Goal: Find specific page/section: Find specific page/section

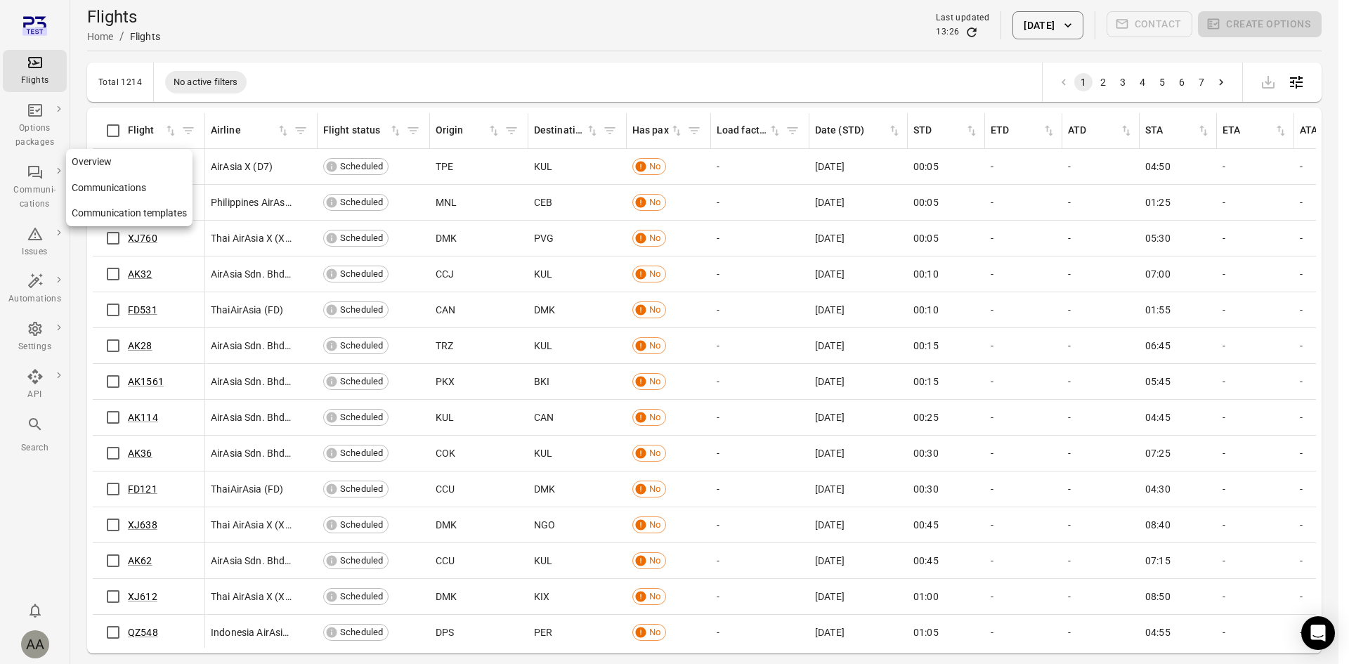
click at [53, 190] on div "Communi-cations" at bounding box center [34, 197] width 53 height 28
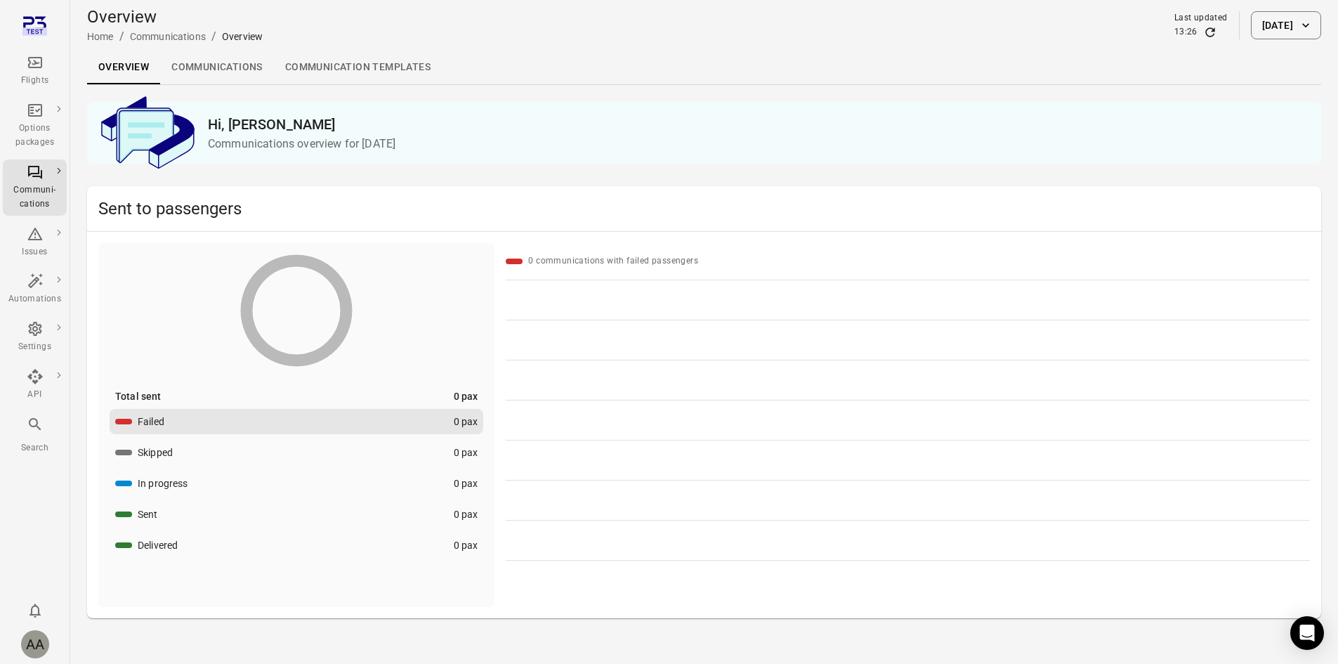
click at [209, 63] on link "Communications" at bounding box center [217, 68] width 114 height 34
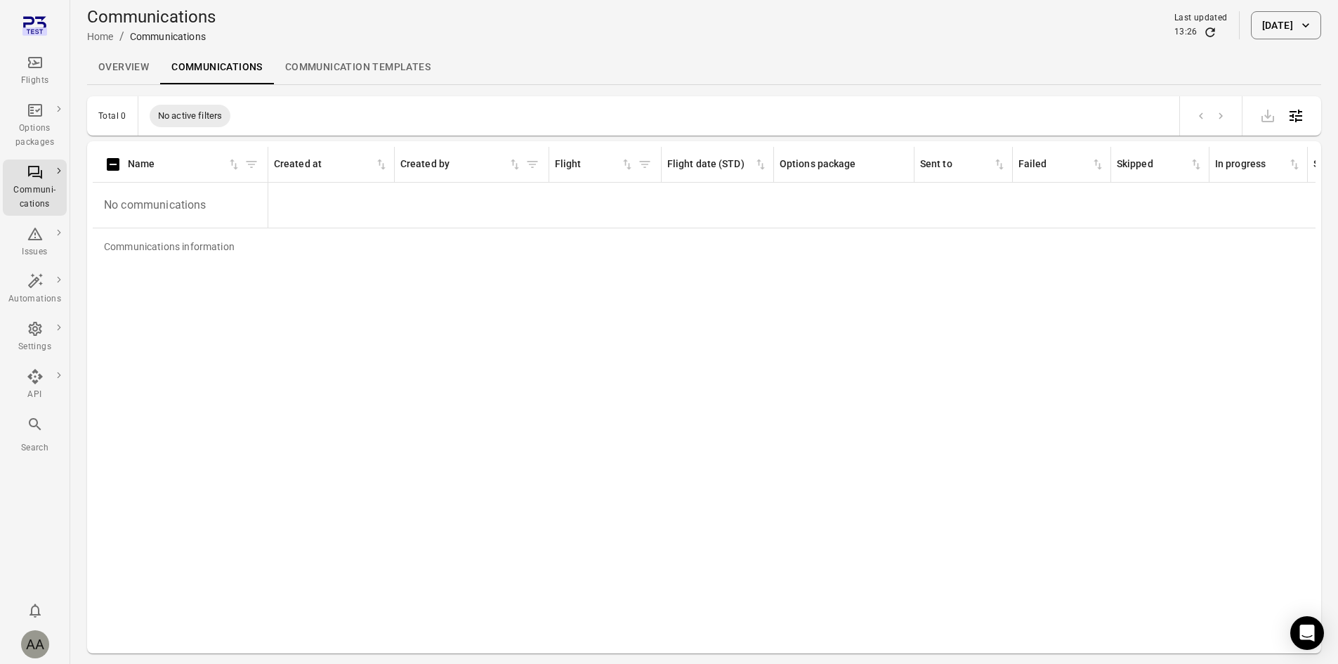
click at [323, 62] on link "Communication templates" at bounding box center [358, 68] width 168 height 34
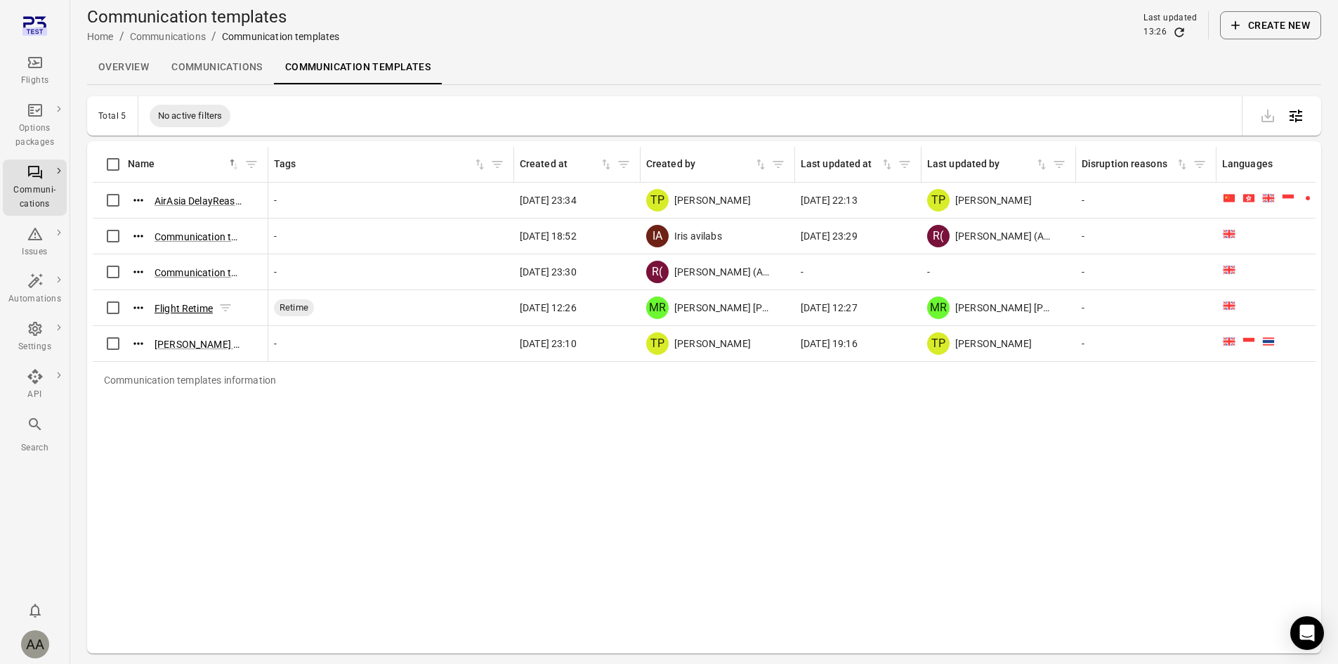
click at [178, 308] on button "Flight Retime" at bounding box center [184, 308] width 58 height 14
click at [240, 63] on link "Communications" at bounding box center [217, 68] width 114 height 34
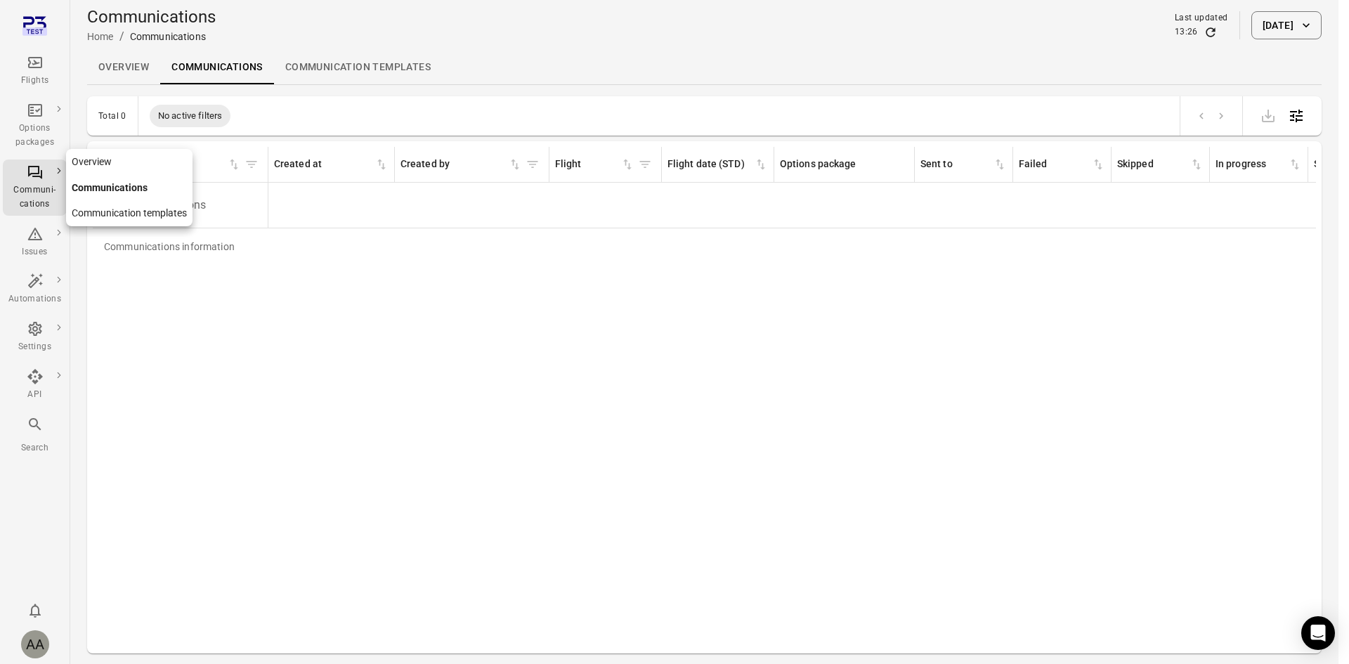
click at [93, 159] on link "Overview" at bounding box center [129, 162] width 126 height 26
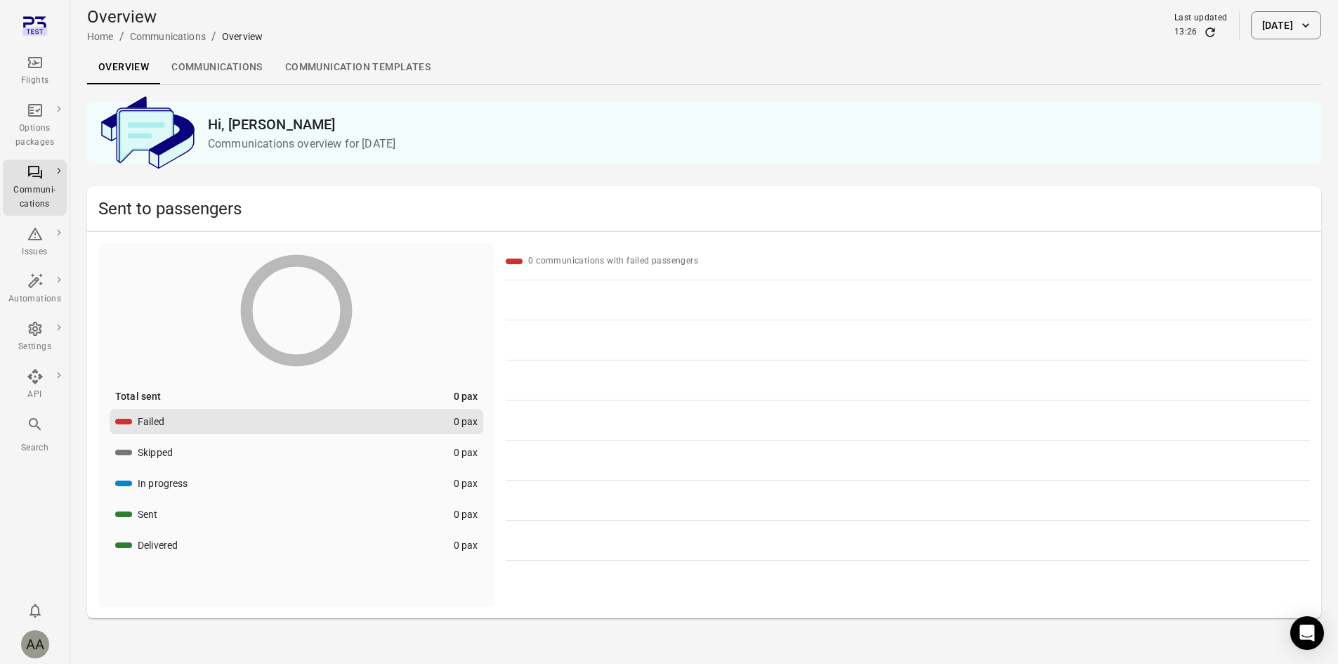
click at [211, 59] on link "Communications" at bounding box center [217, 68] width 114 height 34
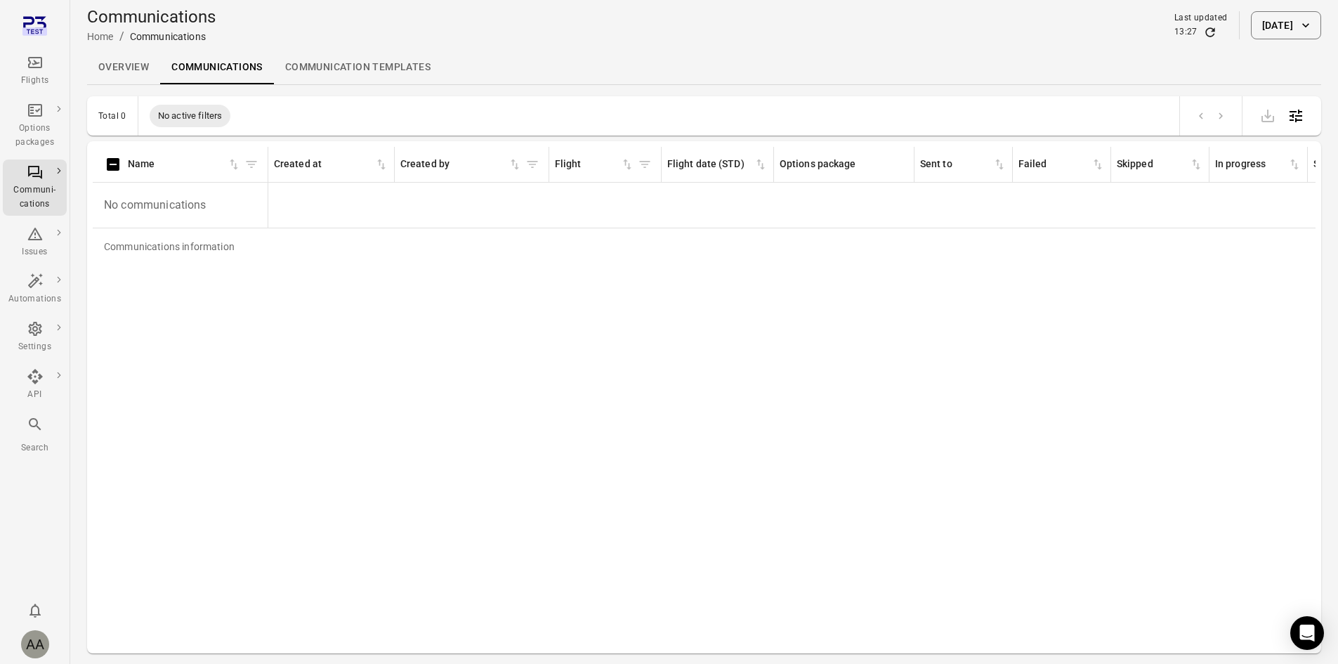
click at [110, 69] on link "Overview" at bounding box center [123, 68] width 73 height 34
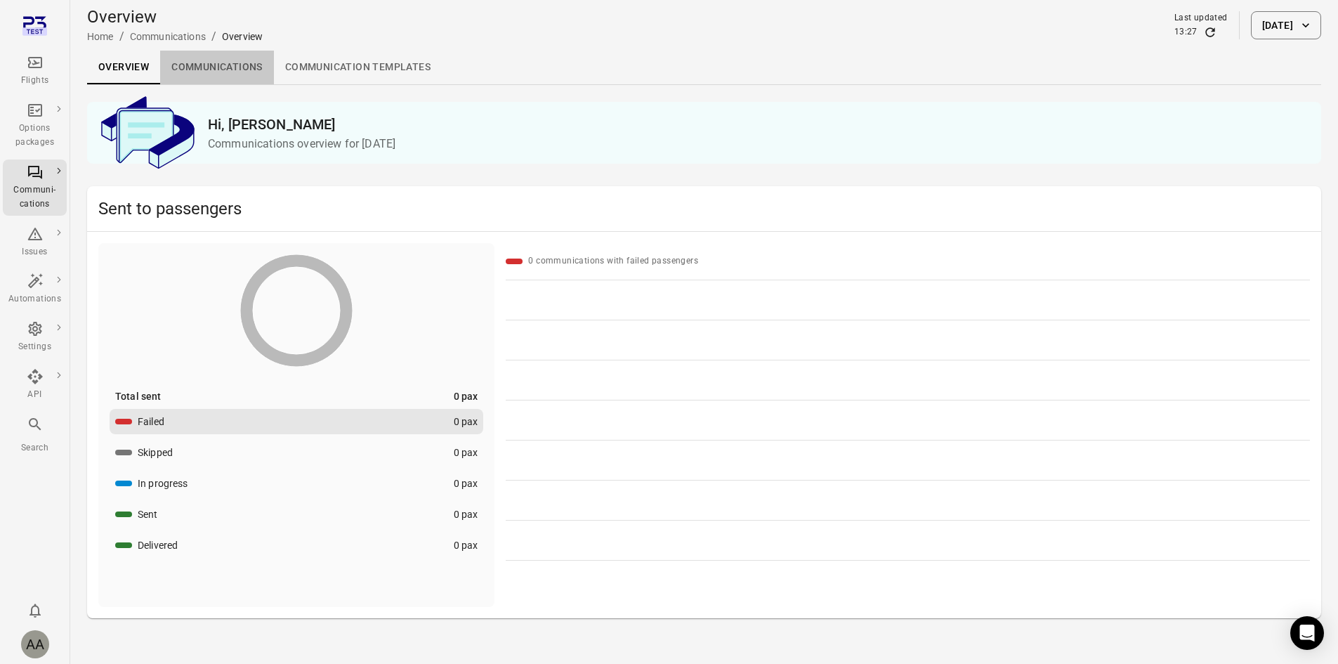
click at [214, 67] on link "Communications" at bounding box center [217, 68] width 114 height 34
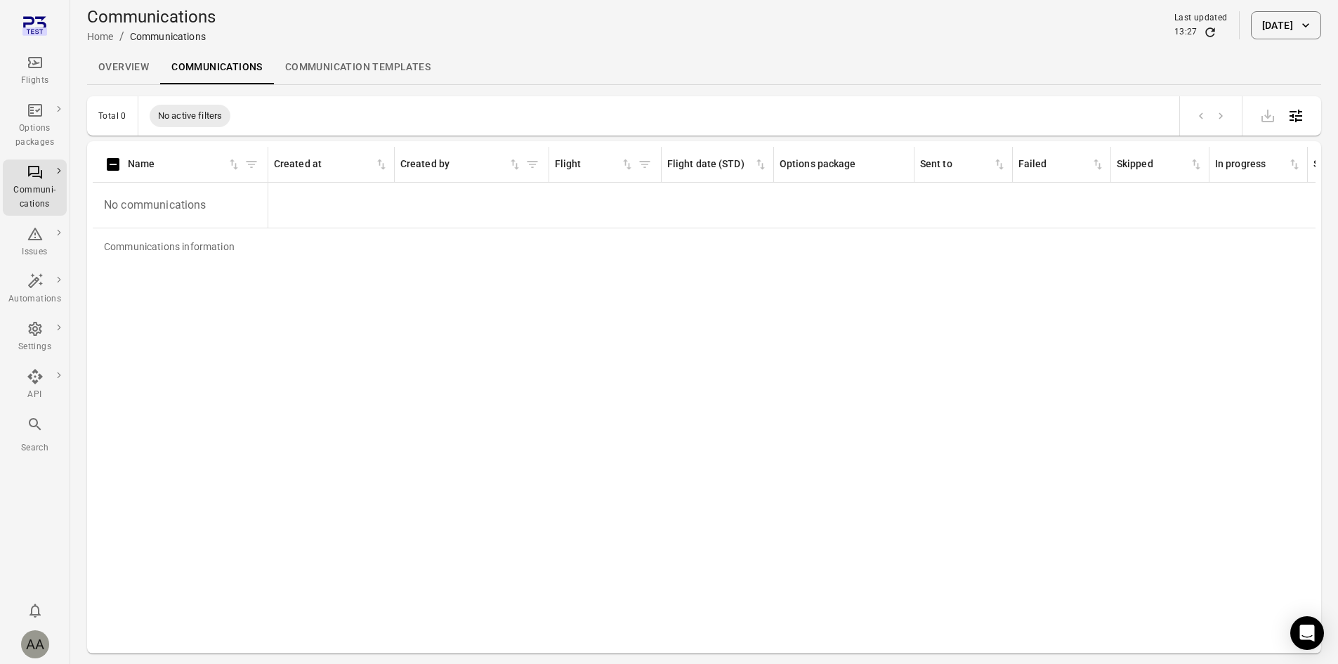
click at [1300, 123] on icon "Open table configuration" at bounding box center [1296, 115] width 17 height 17
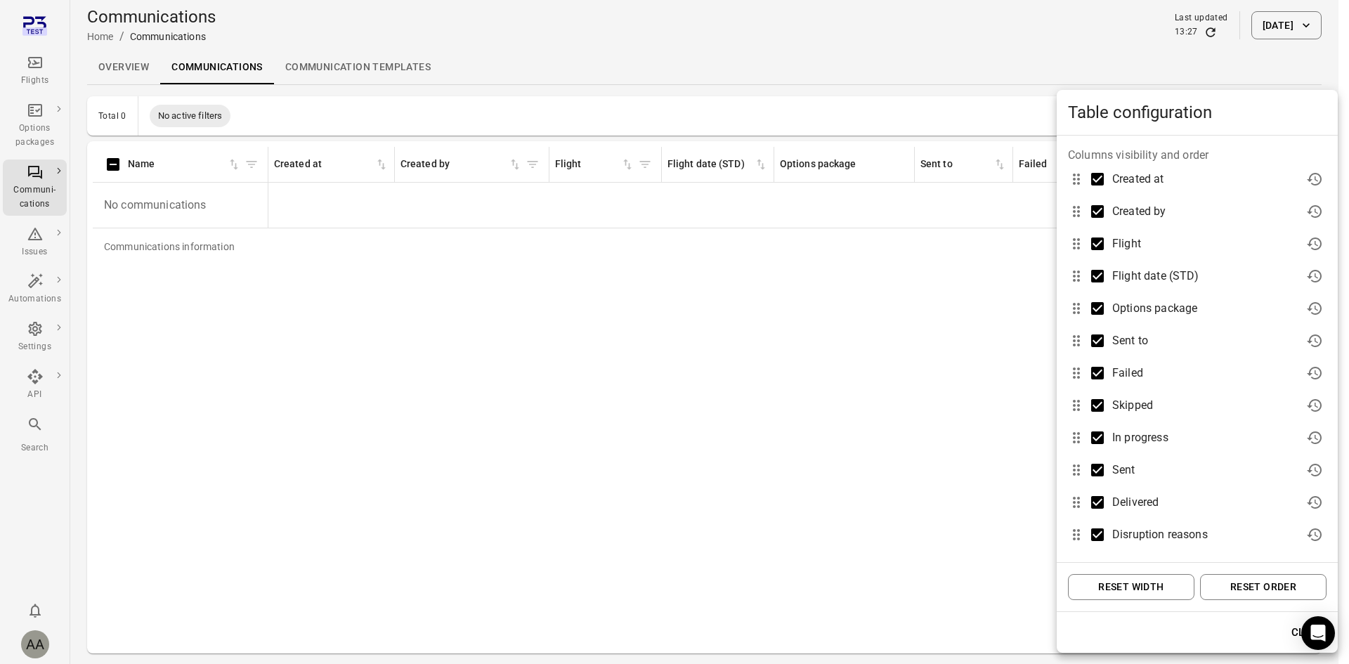
click at [682, 299] on div at bounding box center [674, 332] width 1349 height 664
